Goal: Information Seeking & Learning: Compare options

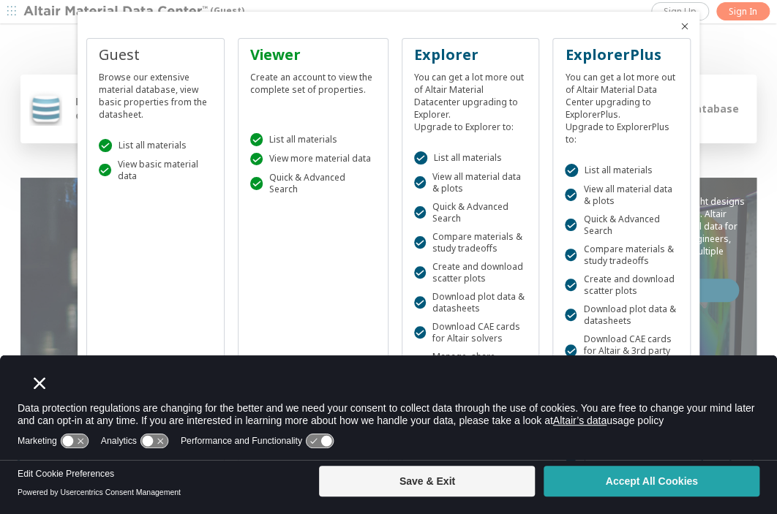
click at [651, 492] on button "Accept All Cookies" at bounding box center [652, 481] width 216 height 31
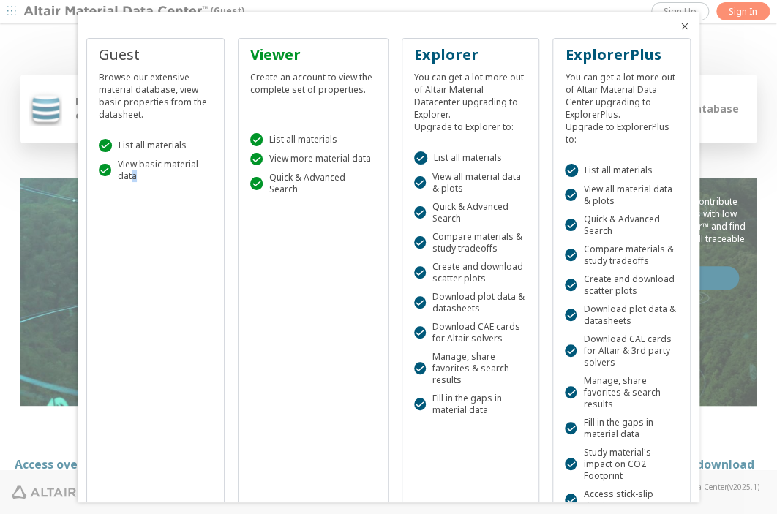
drag, startPoint x: 149, startPoint y: 225, endPoint x: 152, endPoint y: 301, distance: 76.2
click at [157, 283] on div "Guest Browse our extensive material database, view basic properties from the da…" at bounding box center [155, 329] width 138 height 582
click at [117, 51] on div "Guest" at bounding box center [155, 55] width 113 height 20
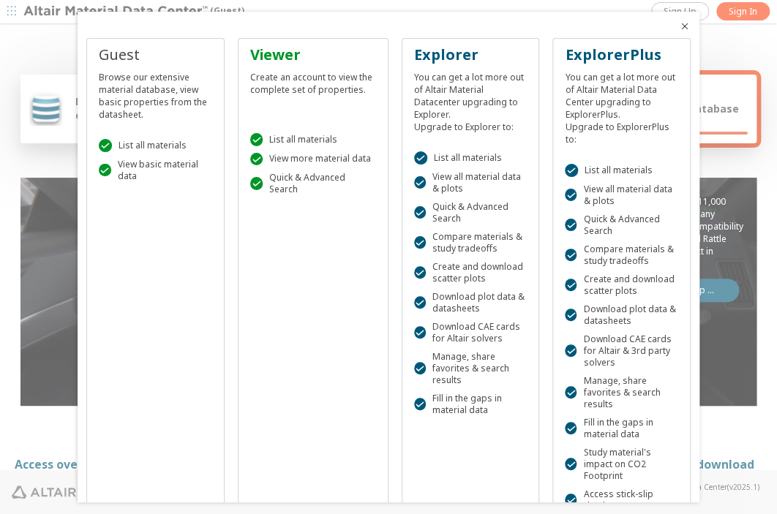
click at [679, 27] on icon "Close" at bounding box center [685, 26] width 12 height 12
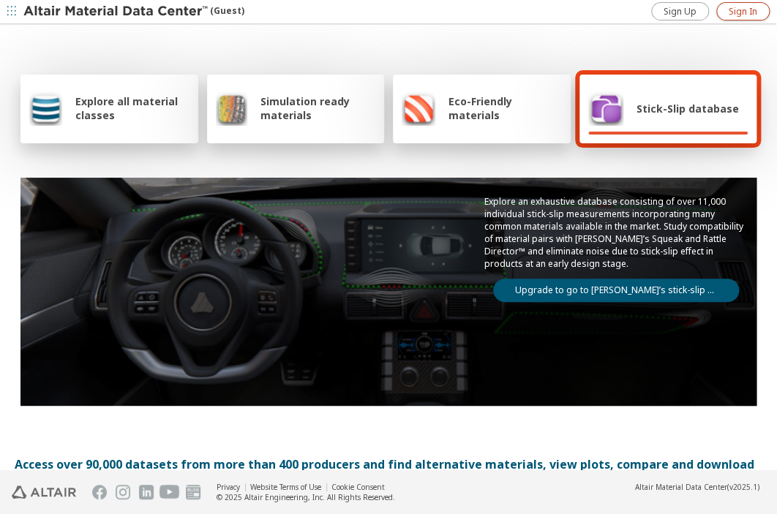
click at [722, 11] on link "Sign In" at bounding box center [742, 11] width 53 height 18
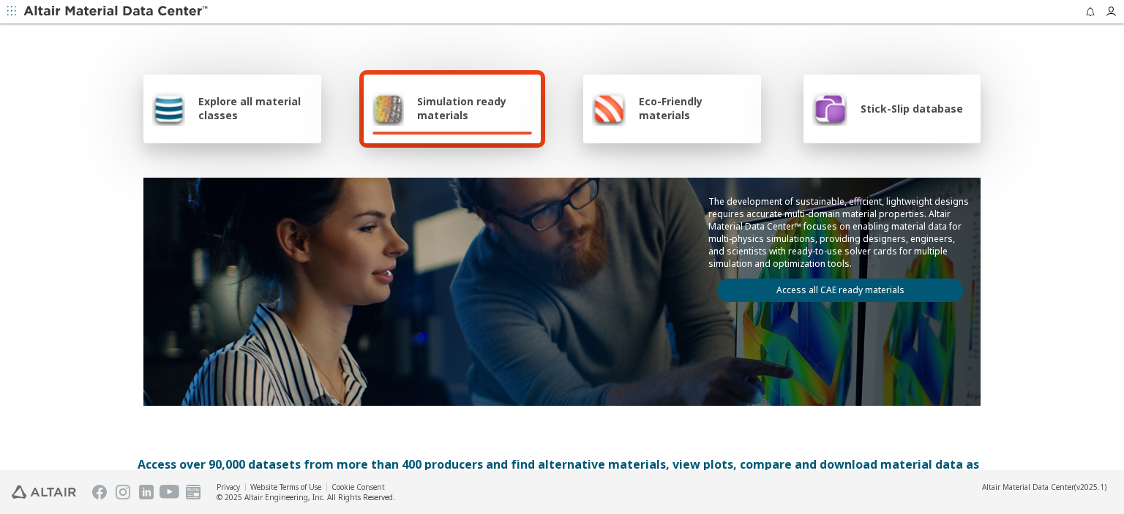
click at [1012, 49] on div "Explore all material classes Simulation ready materials Eco-Friendly materials …" at bounding box center [562, 249] width 1124 height 446
click at [1109, 7] on icon "button" at bounding box center [1111, 12] width 12 height 12
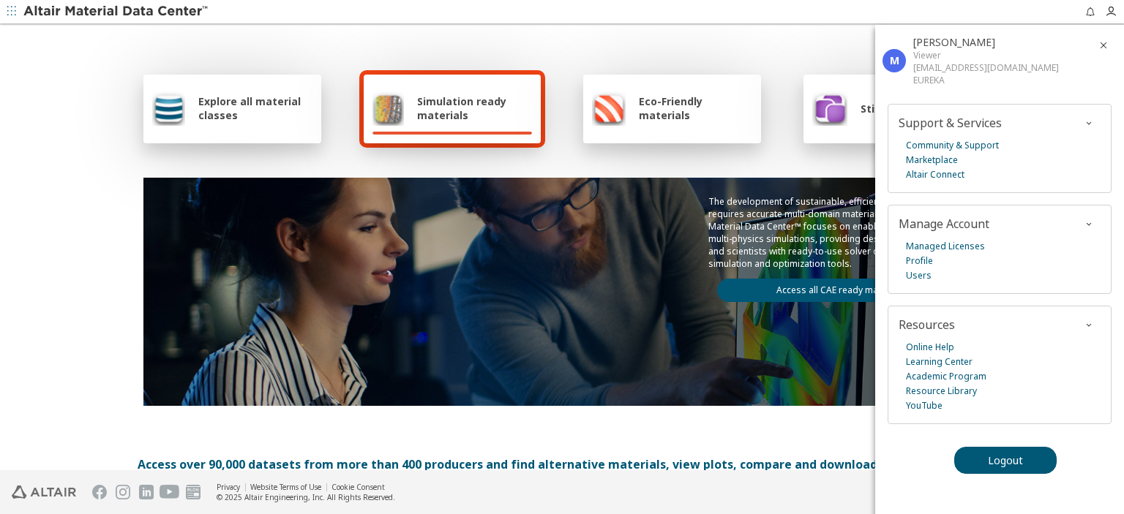
click at [228, 175] on div "Explore all material classes Simulation ready materials Eco-Friendly materials …" at bounding box center [562, 238] width 849 height 424
click at [708, 53] on div "Explore all material classes Simulation ready materials Eco-Friendly materials …" at bounding box center [562, 238] width 849 height 424
click at [1109, 49] on span "button" at bounding box center [1104, 45] width 18 height 23
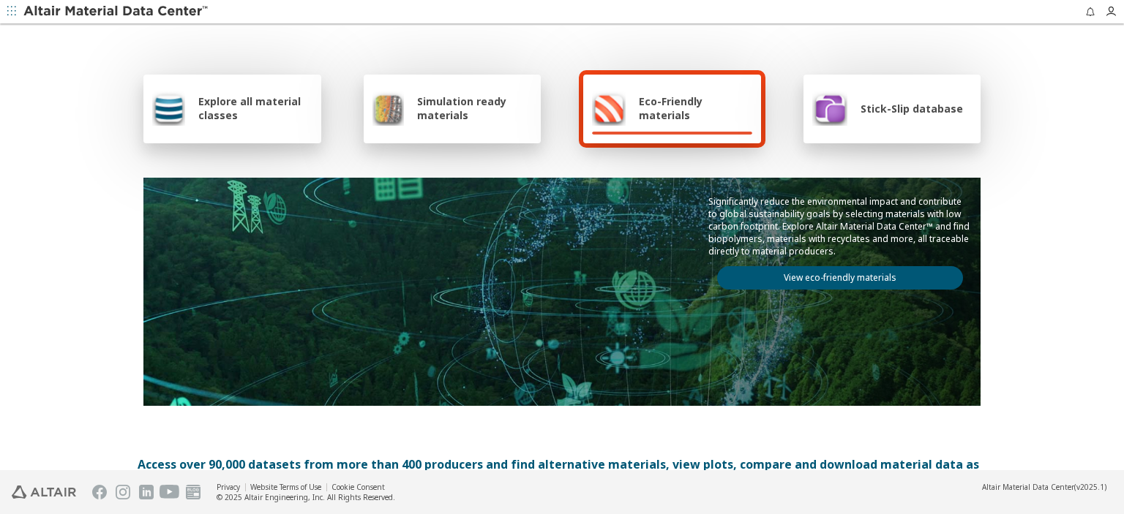
click at [272, 106] on span "Explore all material classes" at bounding box center [255, 108] width 114 height 28
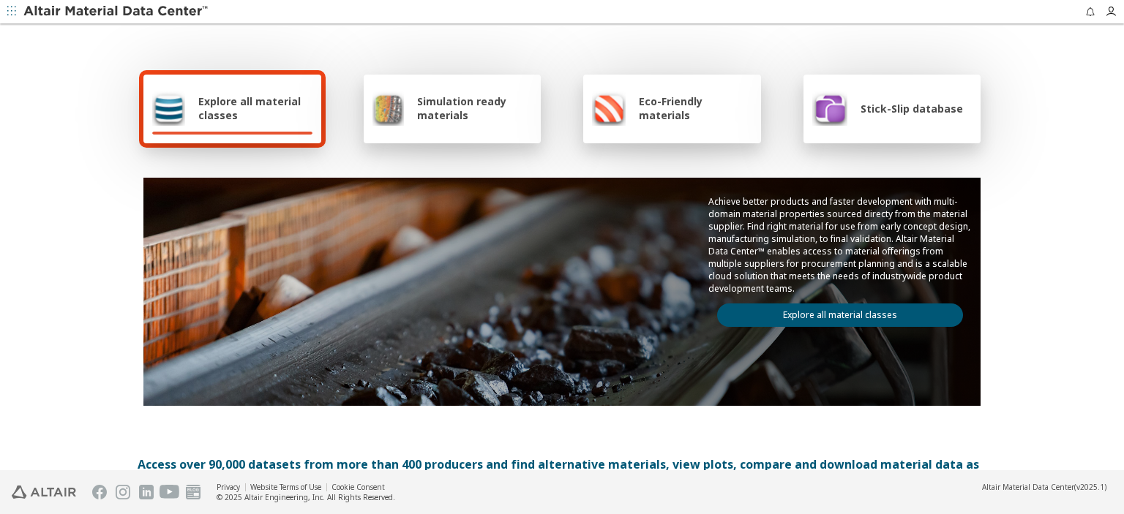
click at [787, 313] on link "Explore all material classes" at bounding box center [840, 315] width 246 height 23
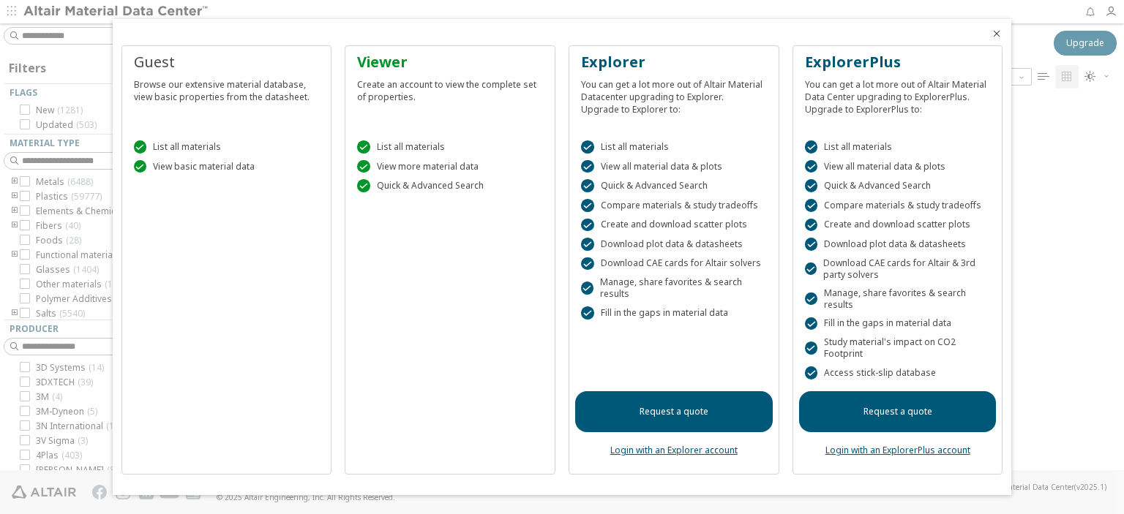
scroll to position [369, 922]
click at [998, 37] on icon "Close" at bounding box center [997, 34] width 12 height 12
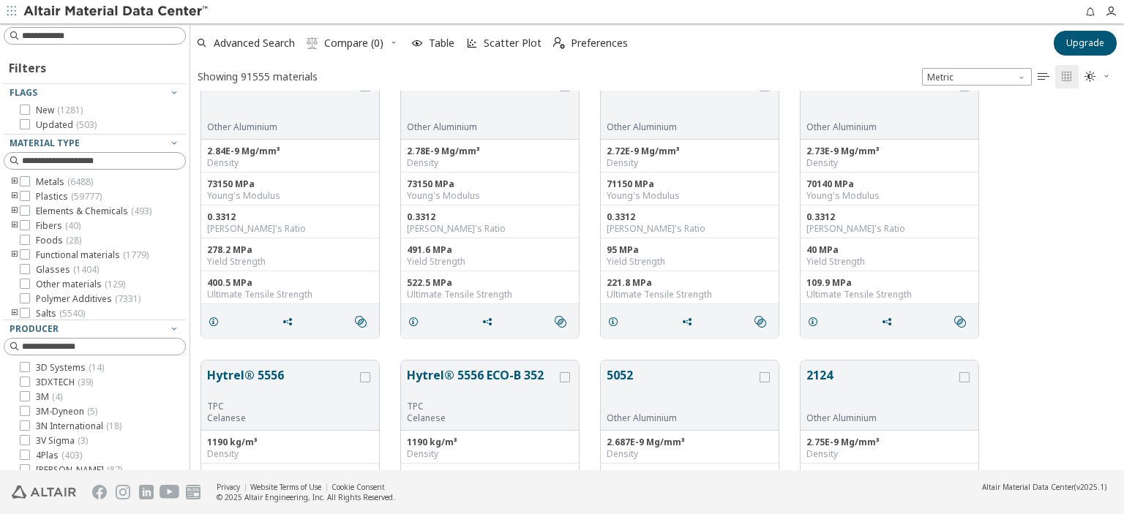
scroll to position [0, 0]
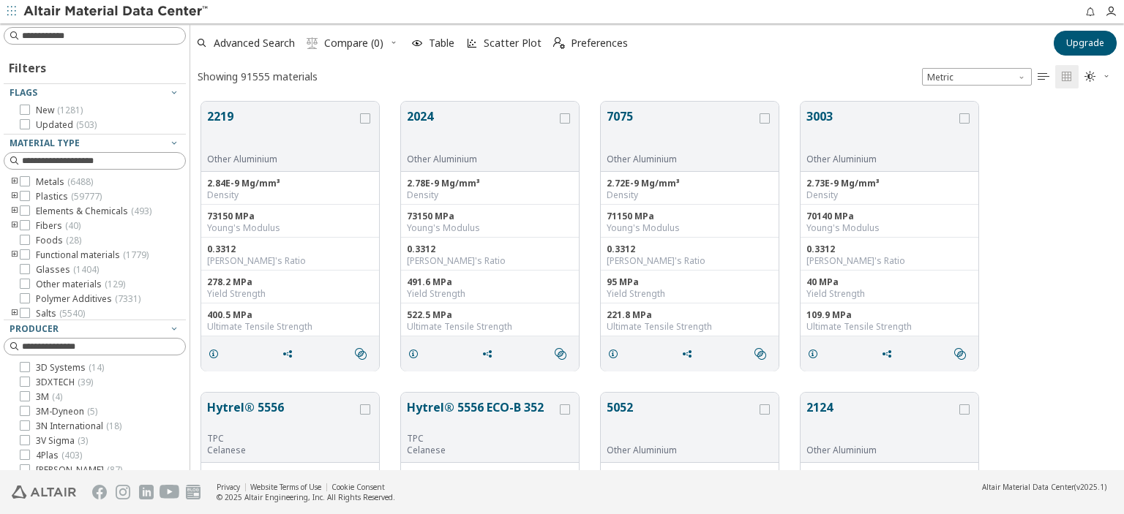
click at [70, 72] on div "Filters" at bounding box center [95, 65] width 182 height 35
click at [97, 40] on input at bounding box center [103, 36] width 163 height 15
type input "*********"
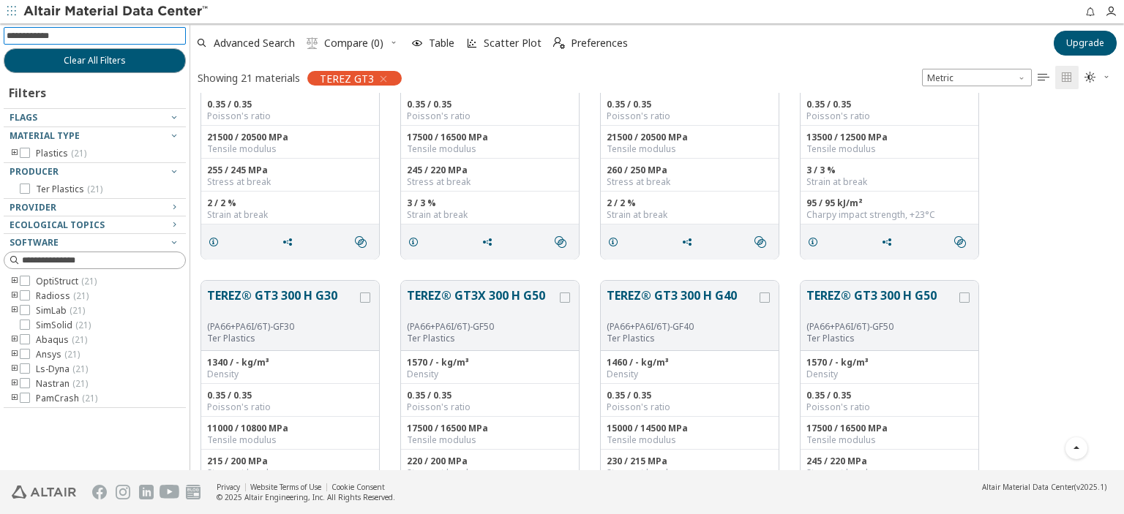
scroll to position [732, 0]
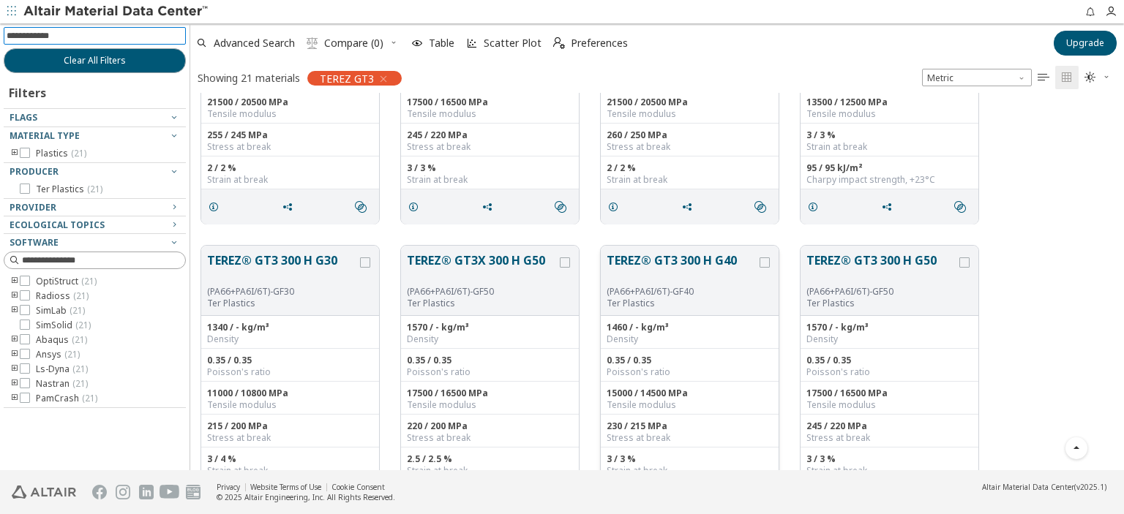
click at [757, 261] on div "grid" at bounding box center [765, 281] width 16 height 58
click at [769, 258] on icon "grid" at bounding box center [765, 263] width 10 height 10
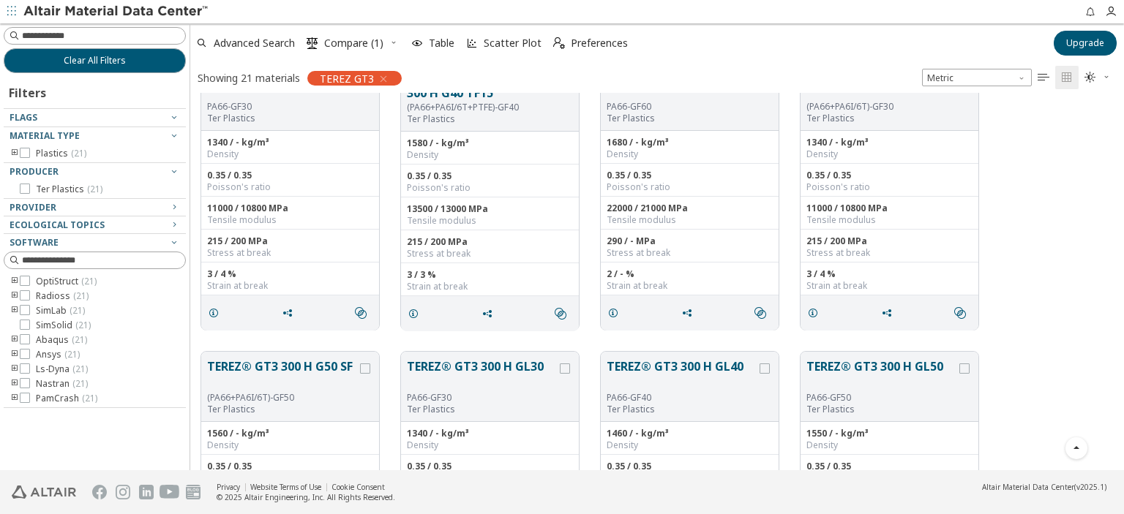
scroll to position [0, 0]
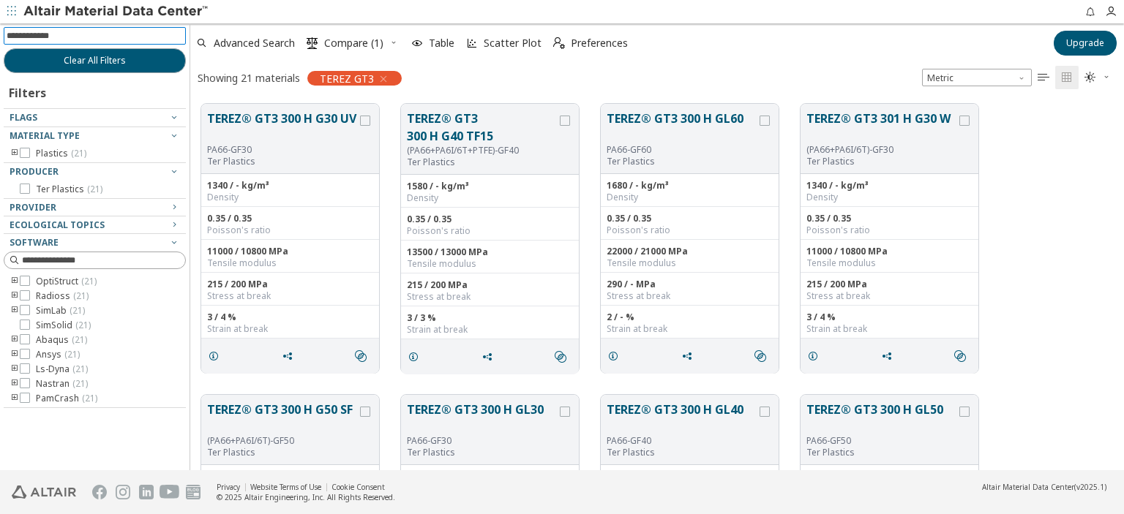
click at [130, 34] on input at bounding box center [96, 36] width 179 height 16
type input "**********"
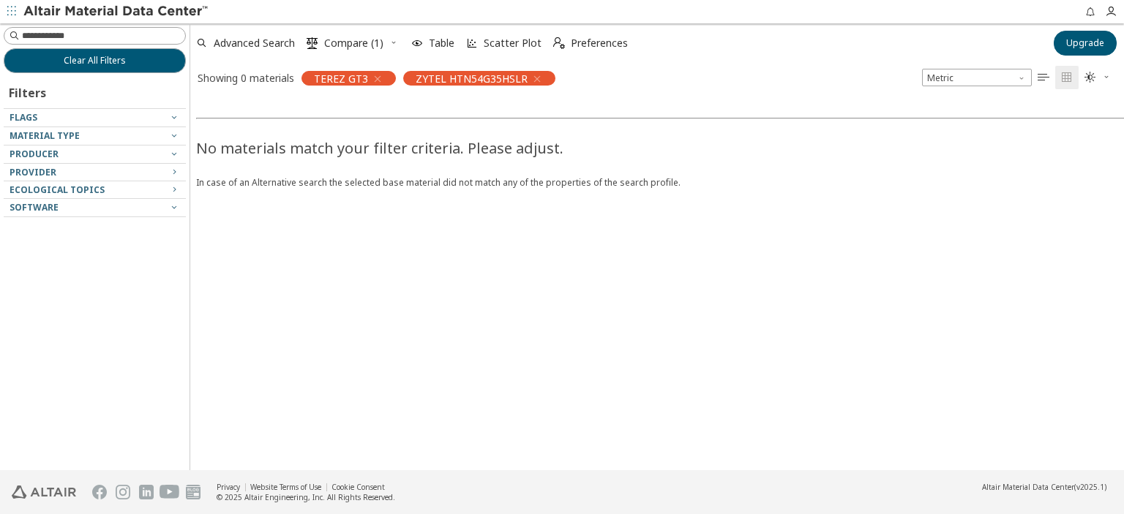
click at [375, 79] on icon "button" at bounding box center [378, 79] width 12 height 12
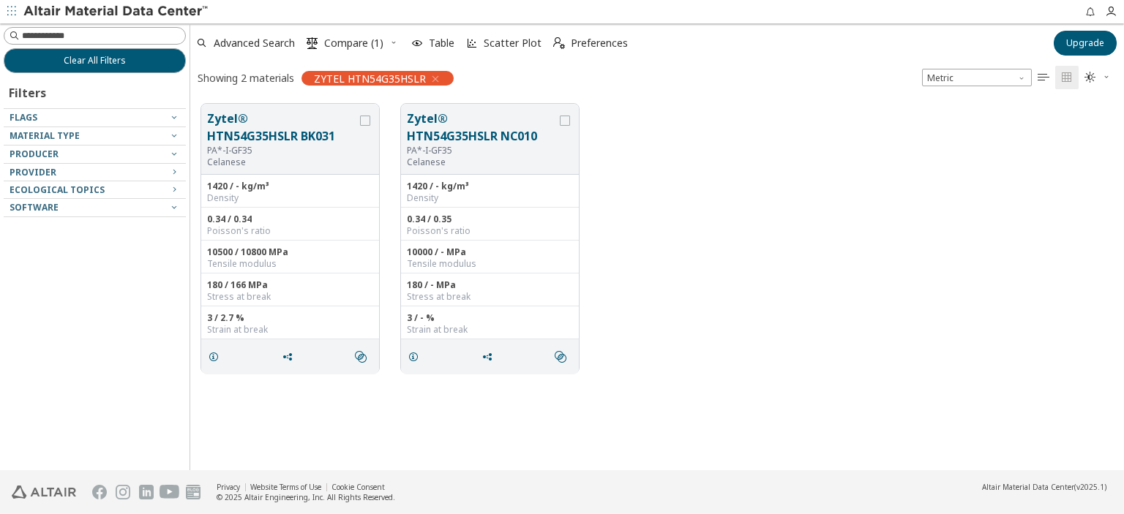
scroll to position [367, 922]
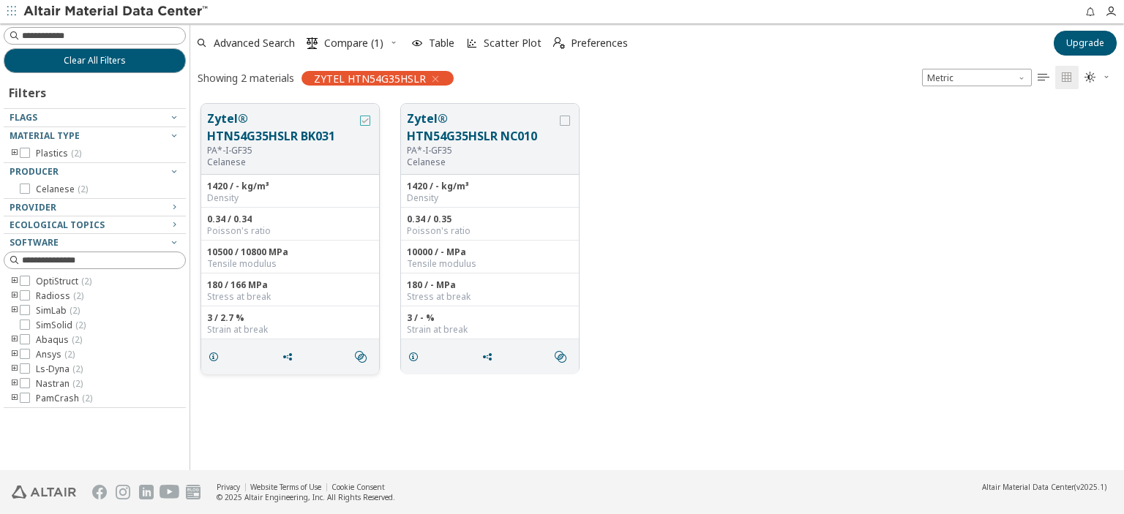
click at [370, 119] on div "grid" at bounding box center [365, 121] width 10 height 10
click at [355, 40] on span "Compare (2)" at bounding box center [353, 43] width 59 height 10
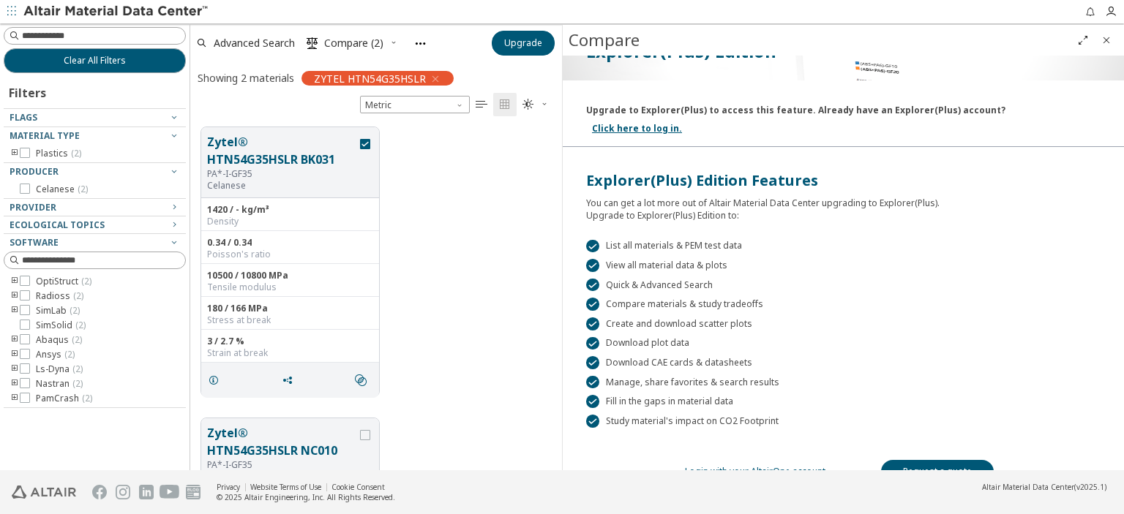
scroll to position [0, 0]
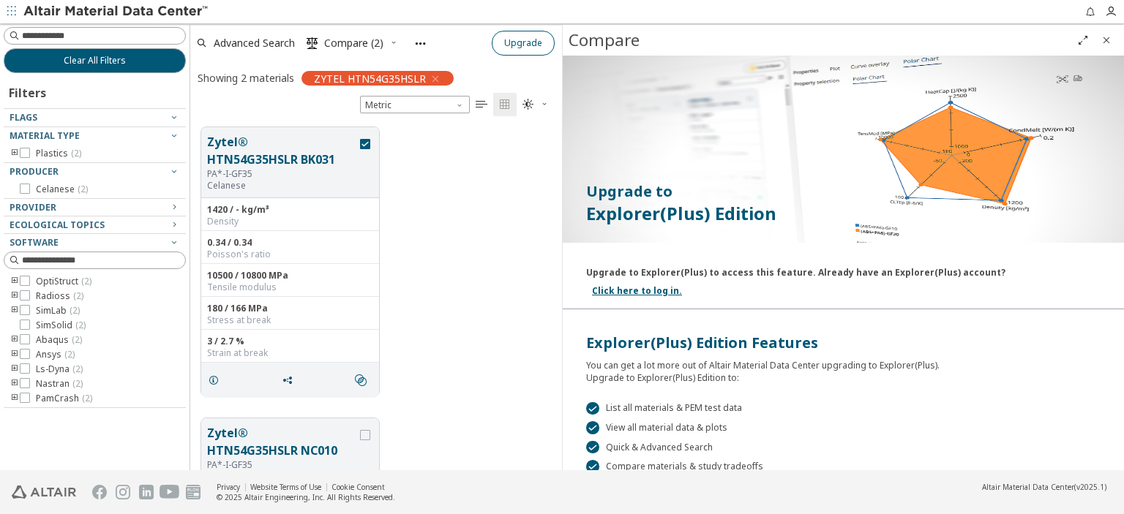
click at [521, 43] on span "Upgrade" at bounding box center [523, 43] width 38 height 12
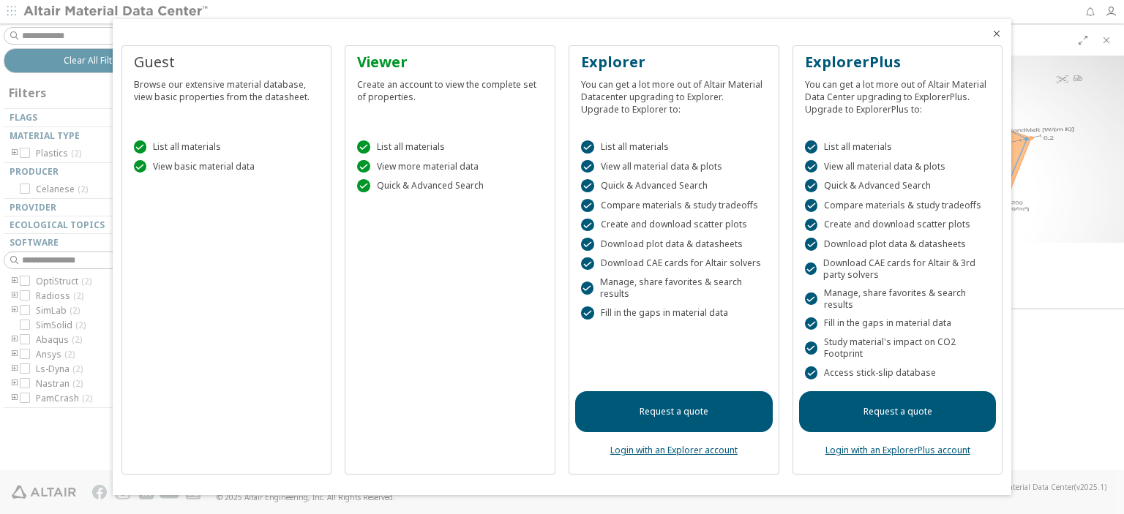
click at [927, 412] on link "Request a quote" at bounding box center [898, 412] width 198 height 41
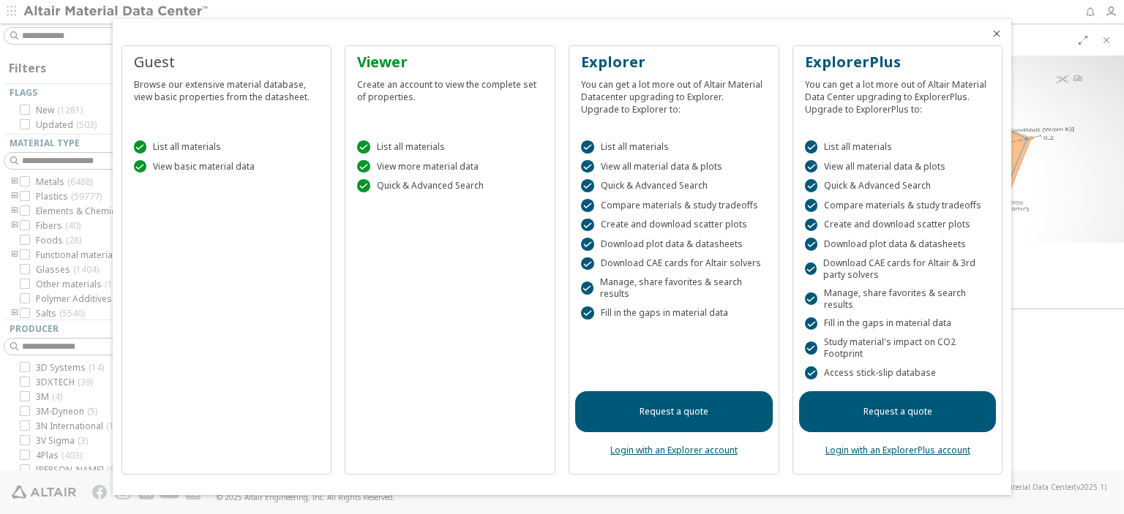
scroll to position [369, 360]
